Goal: Navigation & Orientation: Find specific page/section

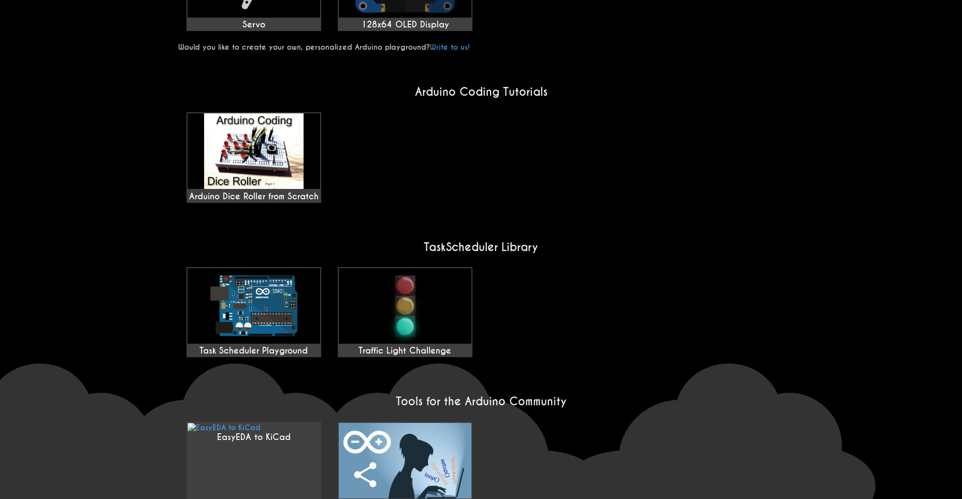
scroll to position [743, 0]
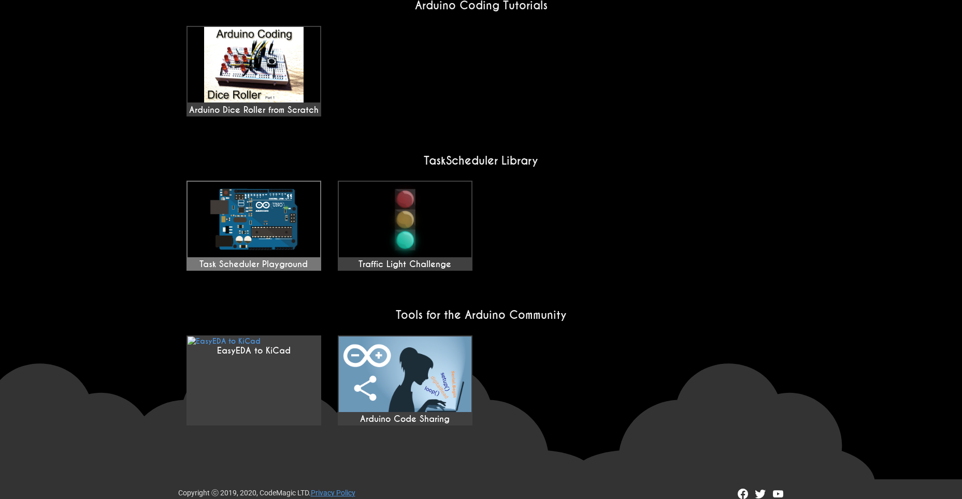
click at [213, 210] on img at bounding box center [254, 220] width 133 height 76
click at [391, 377] on img at bounding box center [405, 375] width 133 height 76
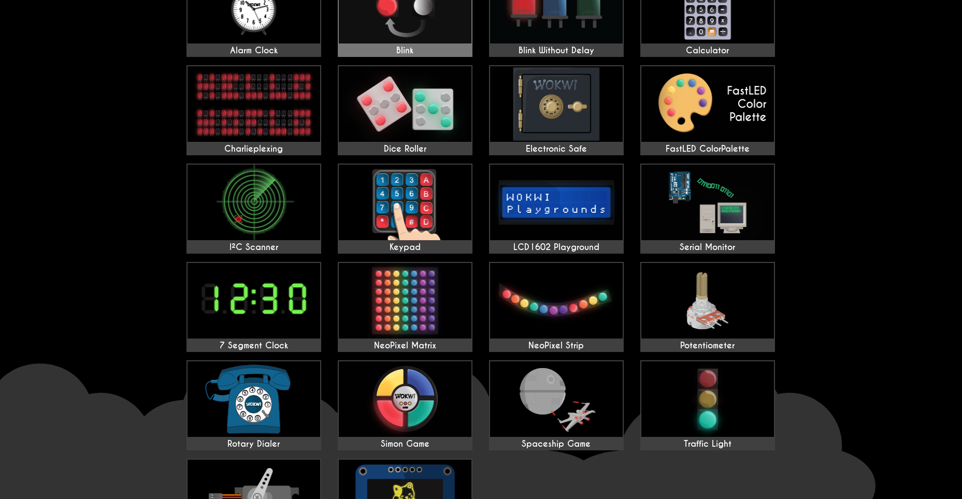
scroll to position [0, 0]
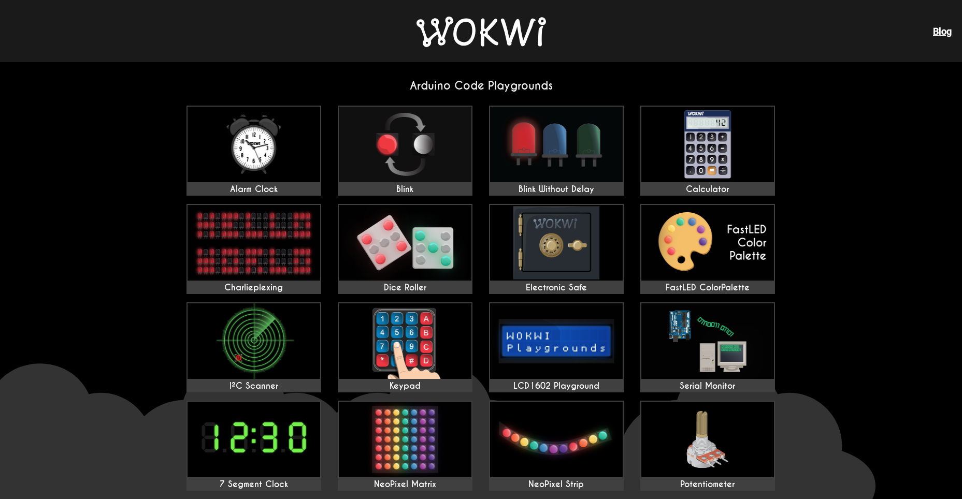
click at [946, 32] on link "Blog" at bounding box center [942, 31] width 19 height 11
